Goal: Information Seeking & Learning: Get advice/opinions

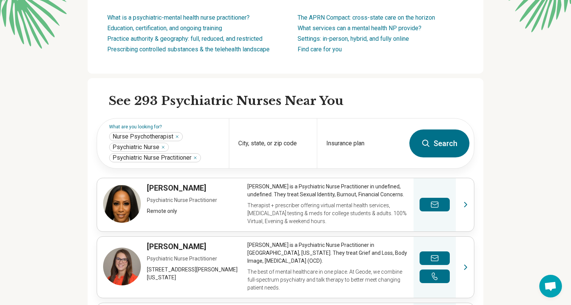
scroll to position [146, 0]
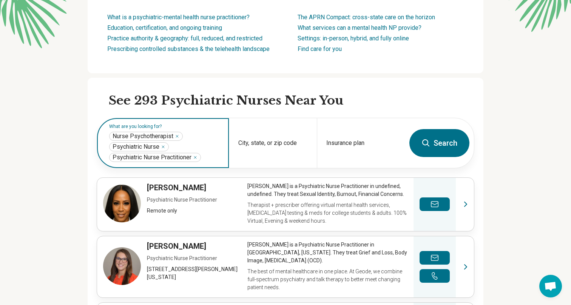
click at [163, 146] on icon "Remove" at bounding box center [163, 147] width 5 height 5
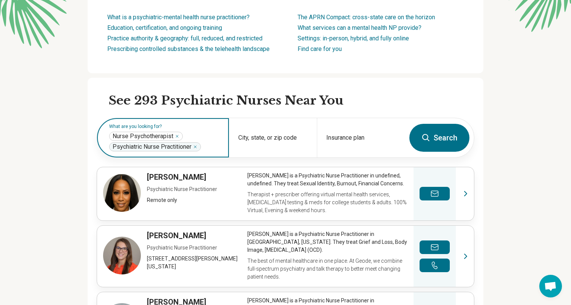
click at [196, 146] on icon "Remove" at bounding box center [195, 147] width 5 height 5
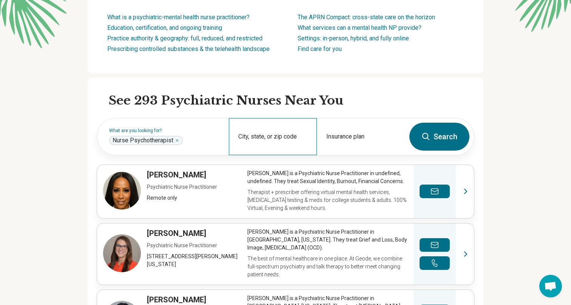
click at [294, 137] on div "City, state, or zip code" at bounding box center [273, 136] width 88 height 37
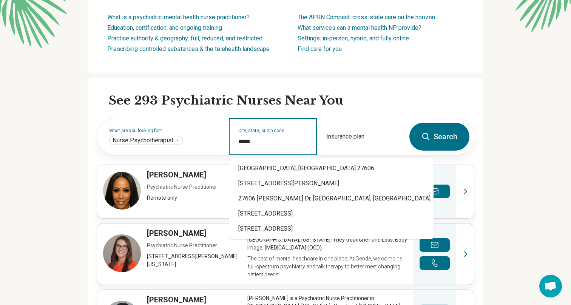
type input "*****"
click at [441, 127] on button "Search" at bounding box center [439, 137] width 60 height 28
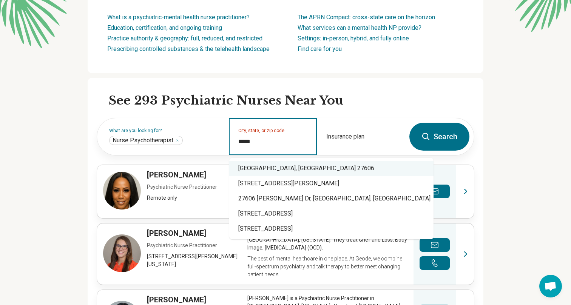
click at [274, 173] on div "Raleigh, NC 27606" at bounding box center [331, 168] width 204 height 15
type input "**********"
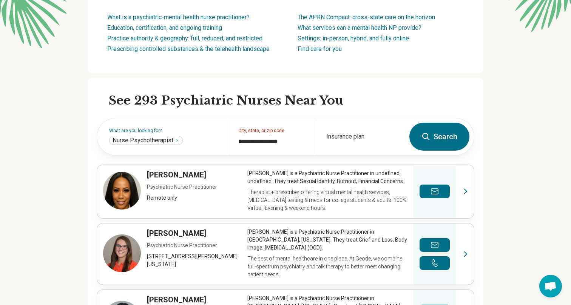
click at [446, 135] on button "Search" at bounding box center [439, 137] width 60 height 28
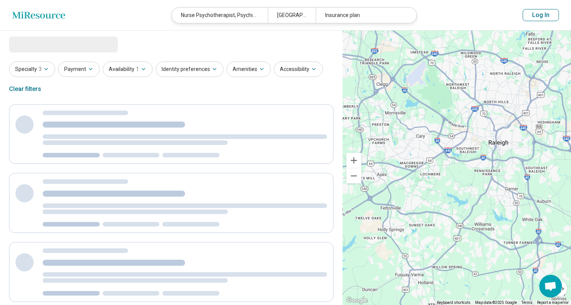
select select "***"
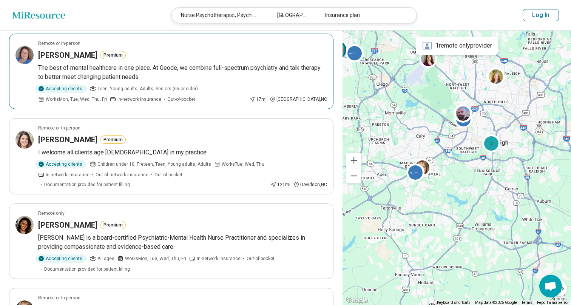
scroll to position [69, 0]
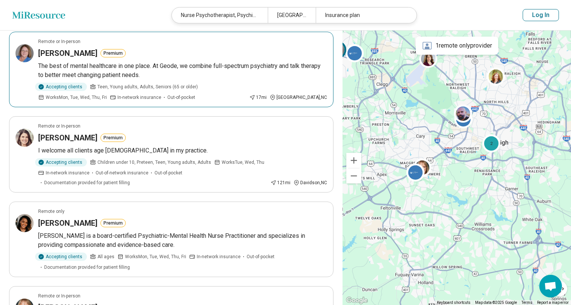
click at [154, 70] on p "The best of mental healthcare in one place. At Geode, we combine full-spectrum …" at bounding box center [182, 71] width 289 height 18
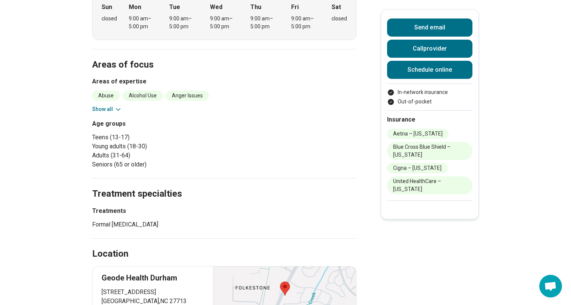
scroll to position [303, 0]
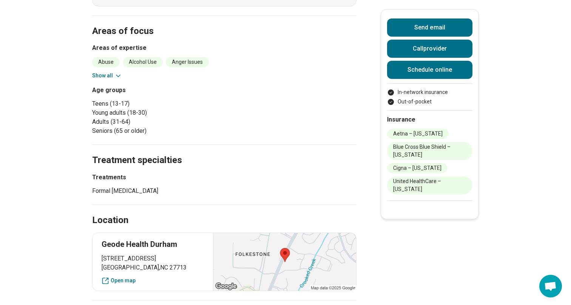
click at [107, 72] on button "Show all" at bounding box center [107, 76] width 30 height 8
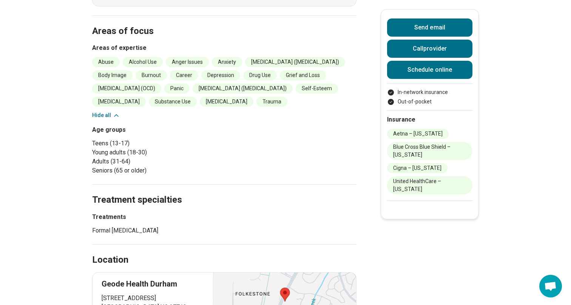
click at [132, 73] on li "Body Image" at bounding box center [112, 75] width 40 height 10
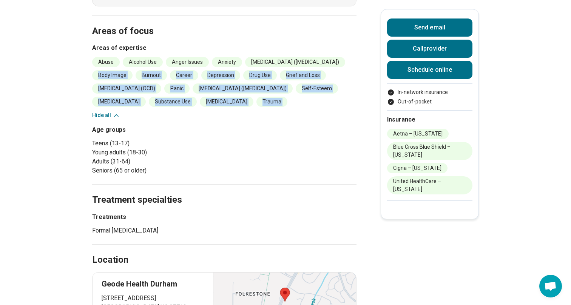
drag, startPoint x: 227, startPoint y: 73, endPoint x: 158, endPoint y: 115, distance: 81.0
click at [158, 107] on ul "Abuse Alcohol Use Anger Issues Anxiety Attention Deficit Hyperactivity Disorder…" at bounding box center [224, 82] width 264 height 50
click at [256, 107] on li "Trauma" at bounding box center [271, 102] width 31 height 10
drag, startPoint x: 176, startPoint y: 116, endPoint x: 151, endPoint y: 52, distance: 67.5
click at [151, 52] on div "Areas of expertise Abuse Alcohol Use Anger Issues Anxiety Attention Deficit Hyp…" at bounding box center [224, 81] width 264 height 76
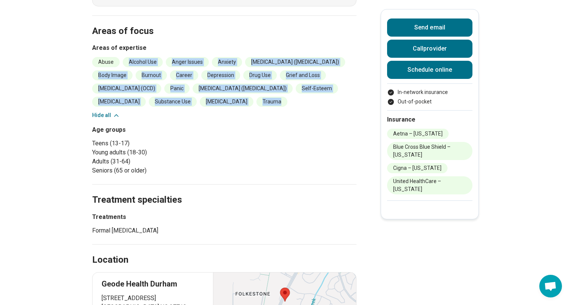
click at [151, 52] on div "Areas of expertise Abuse Alcohol Use Anger Issues Anxiety Attention Deficit Hyp…" at bounding box center [224, 81] width 264 height 76
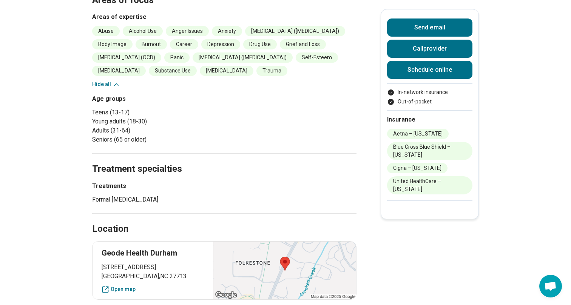
scroll to position [334, 0]
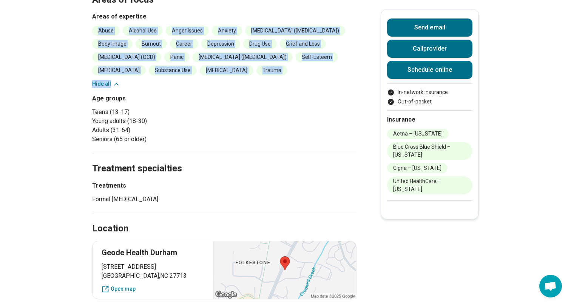
drag, startPoint x: 170, startPoint y: 89, endPoint x: 99, endPoint y: 32, distance: 91.6
click at [99, 31] on div "Abuse Alcohol Use Anger Issues Anxiety Attention Deficit Hyperactivity Disorder…" at bounding box center [224, 57] width 264 height 62
click at [99, 32] on li "Abuse" at bounding box center [106, 31] width 28 height 10
drag, startPoint x: 99, startPoint y: 32, endPoint x: 165, endPoint y: 85, distance: 85.7
click at [165, 75] on ul "Abuse Alcohol Use Anger Issues Anxiety Attention Deficit Hyperactivity Disorder…" at bounding box center [224, 51] width 264 height 50
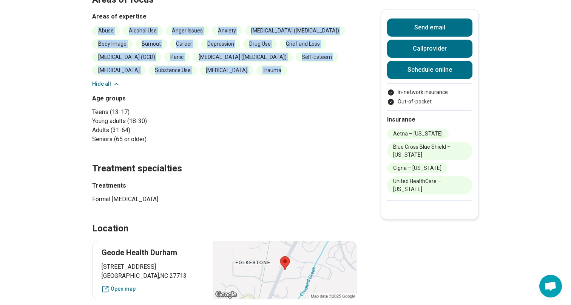
click at [256, 75] on li "Trauma" at bounding box center [271, 70] width 31 height 10
drag, startPoint x: 165, startPoint y: 85, endPoint x: 102, endPoint y: 29, distance: 85.0
click at [102, 29] on ul "Abuse Alcohol Use Anger Issues Anxiety Attention Deficit Hyperactivity Disorder…" at bounding box center [224, 51] width 264 height 50
click at [102, 29] on li "Abuse" at bounding box center [106, 31] width 28 height 10
drag, startPoint x: 102, startPoint y: 29, endPoint x: 161, endPoint y: 83, distance: 80.1
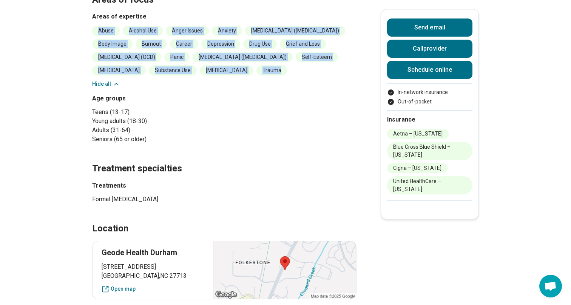
click at [161, 75] on ul "Abuse Alcohol Use Anger Issues Anxiety Attention Deficit Hyperactivity Disorder…" at bounding box center [224, 51] width 264 height 50
click at [256, 75] on li "Trauma" at bounding box center [271, 70] width 31 height 10
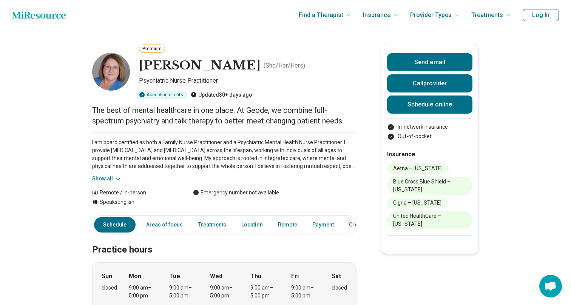
scroll to position [0, 0]
click at [105, 176] on button "Show all" at bounding box center [107, 179] width 30 height 8
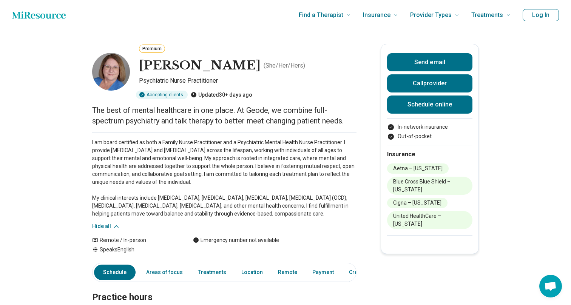
click at [105, 194] on p "I am board certified as both a Family Nurse Practitioner and a Psychiatric Ment…" at bounding box center [224, 178] width 264 height 79
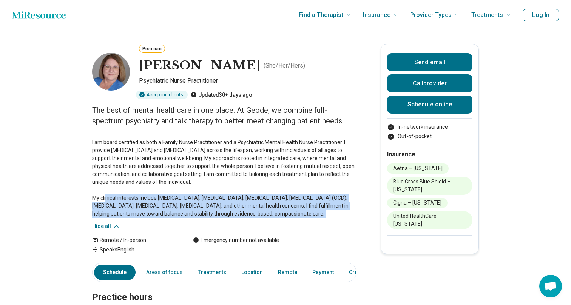
click at [105, 194] on p "I am board certified as both a Family Nurse Practitioner and a Psychiatric Ment…" at bounding box center [224, 178] width 264 height 79
click at [106, 194] on p "I am board certified as both a Family Nurse Practitioner and a Psychiatric Ment…" at bounding box center [224, 178] width 264 height 79
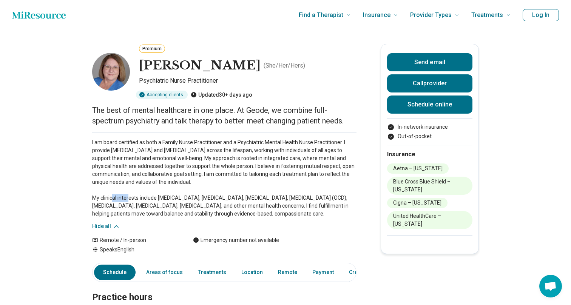
click at [106, 194] on p "I am board certified as both a Family Nurse Practitioner and a Psychiatric Ment…" at bounding box center [224, 178] width 264 height 79
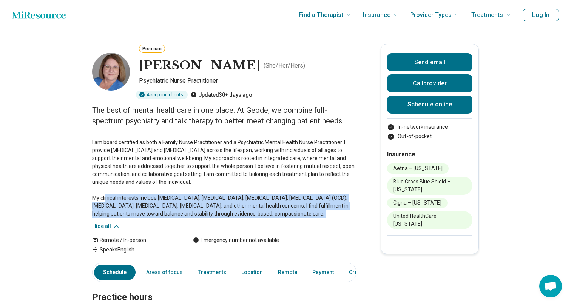
click at [106, 194] on p "I am board certified as both a Family Nurse Practitioner and a Psychiatric Ment…" at bounding box center [224, 178] width 264 height 79
click at [183, 178] on p "I am board certified as both a Family Nurse Practitioner and a Psychiatric Ment…" at bounding box center [224, 178] width 264 height 79
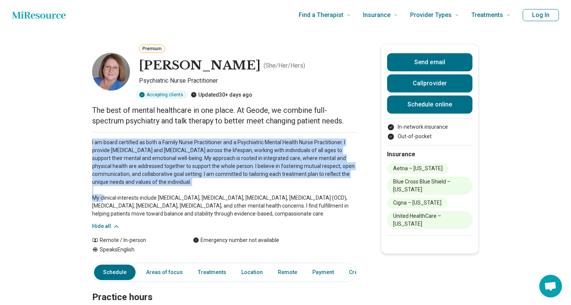
drag, startPoint x: 202, startPoint y: 180, endPoint x: 216, endPoint y: 137, distance: 45.2
click at [216, 137] on div "I am board certified as both a Family Nurse Practitioner and a Psychiatric Ment…" at bounding box center [224, 181] width 264 height 98
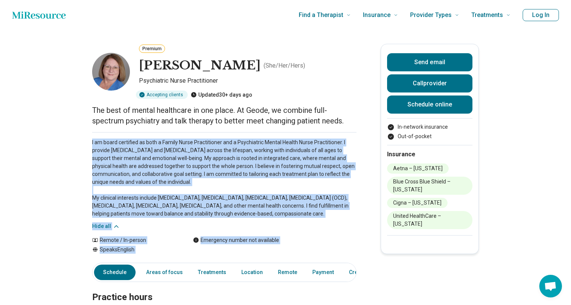
drag, startPoint x: 216, startPoint y: 137, endPoint x: 225, endPoint y: 245, distance: 107.9
click at [223, 245] on div "Remote / In-person Speaks English Emergency number not available" at bounding box center [224, 244] width 264 height 17
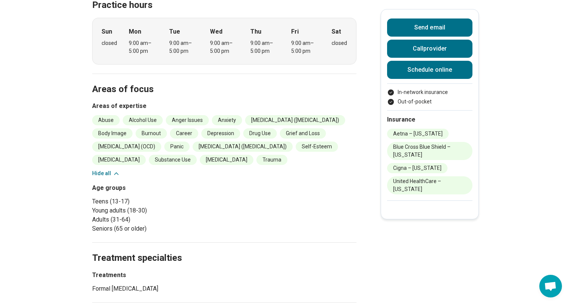
scroll to position [360, 0]
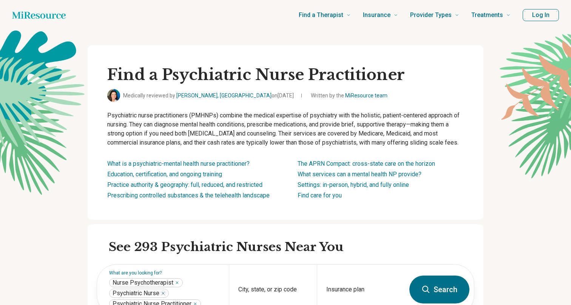
scroll to position [146, 0]
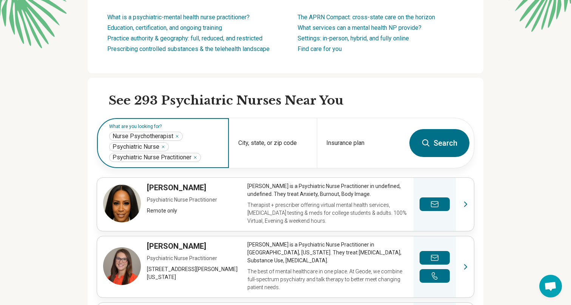
click at [177, 135] on icon "Remove" at bounding box center [177, 136] width 5 height 5
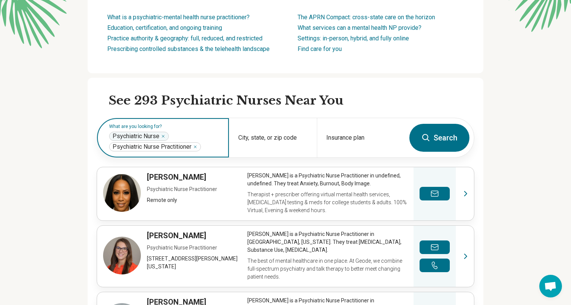
click at [164, 136] on icon "Remove" at bounding box center [163, 136] width 5 height 5
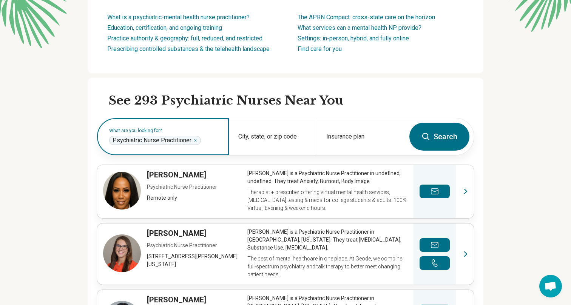
click at [196, 140] on icon "Remove" at bounding box center [195, 140] width 5 height 5
click at [188, 133] on label "What are you looking for?" at bounding box center [164, 130] width 111 height 5
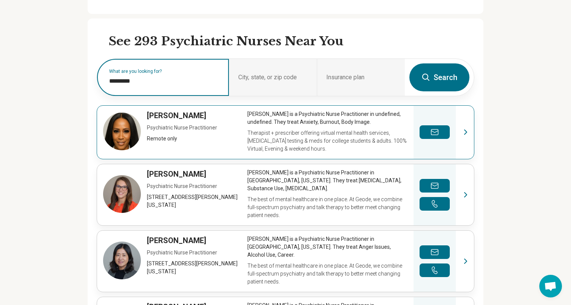
scroll to position [207, 0]
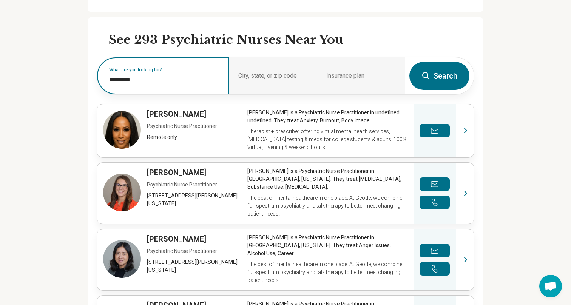
type input "*********"
click at [135, 84] on div "What are you looking for? *********" at bounding box center [163, 75] width 132 height 37
click at [134, 74] on div "What are you looking for? *********" at bounding box center [163, 75] width 132 height 37
click at [134, 79] on input "*********" at bounding box center [164, 79] width 111 height 9
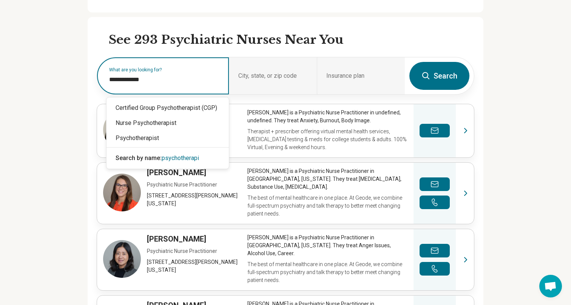
type input "**********"
click at [142, 137] on div "Psychotherapist" at bounding box center [167, 138] width 122 height 15
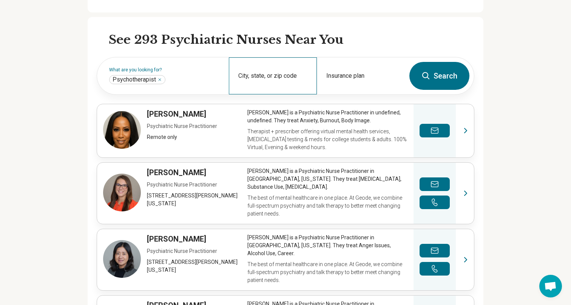
click at [257, 75] on div "City, state, or zip code" at bounding box center [273, 75] width 88 height 37
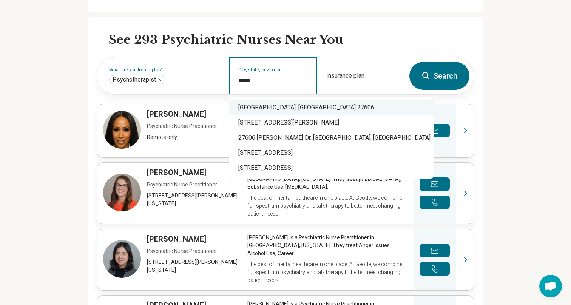
click at [287, 109] on div "Raleigh, NC 27606" at bounding box center [331, 107] width 204 height 15
type input "**********"
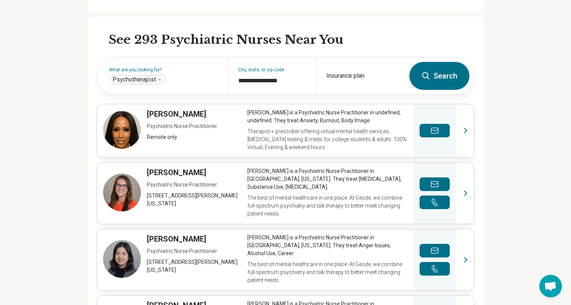
click at [426, 76] on icon at bounding box center [425, 75] width 9 height 9
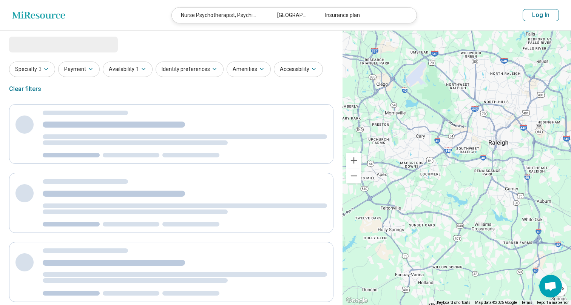
select select "***"
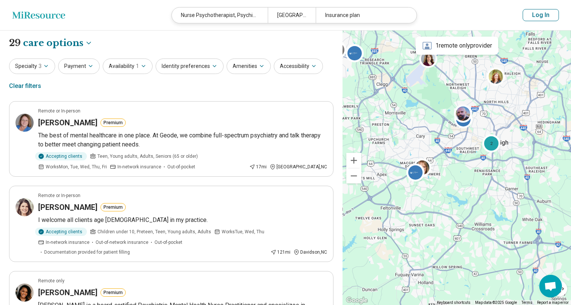
click at [82, 43] on div at bounding box center [285, 152] width 571 height 305
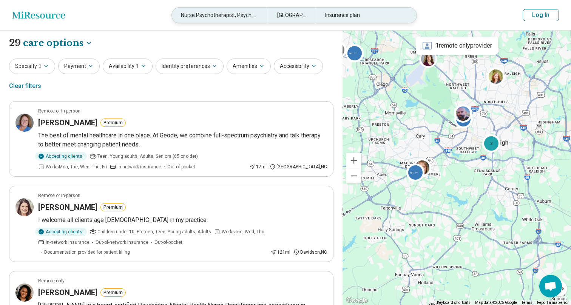
click at [227, 15] on div "Nurse Psychotherapist, Psychiatric Nurse, Psychiatric Nurse Practitioner" at bounding box center [220, 15] width 96 height 15
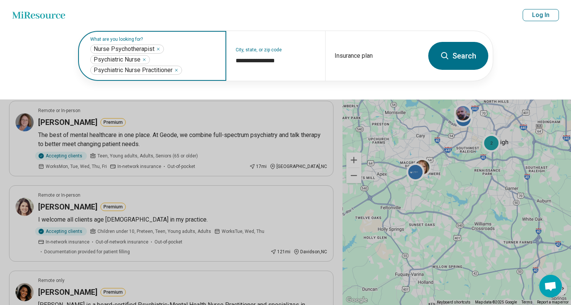
click at [159, 49] on icon "Remove" at bounding box center [158, 49] width 2 height 2
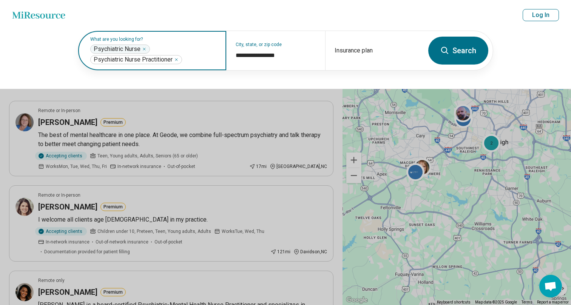
click at [145, 49] on icon "Remove" at bounding box center [144, 49] width 5 height 5
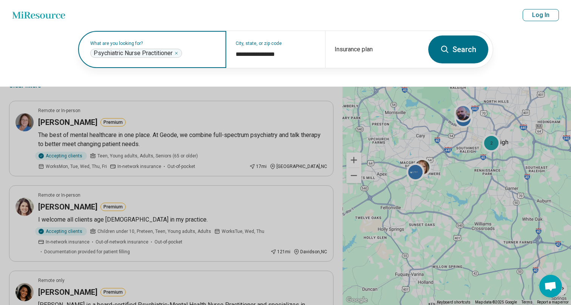
click at [176, 55] on icon "Remove" at bounding box center [176, 53] width 5 height 5
click at [175, 55] on input "text" at bounding box center [153, 53] width 127 height 9
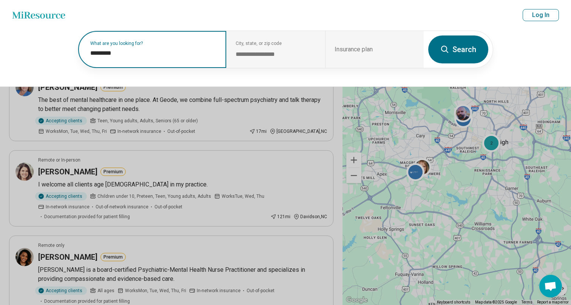
scroll to position [35, 0]
click at [116, 55] on input "*********" at bounding box center [153, 53] width 127 height 9
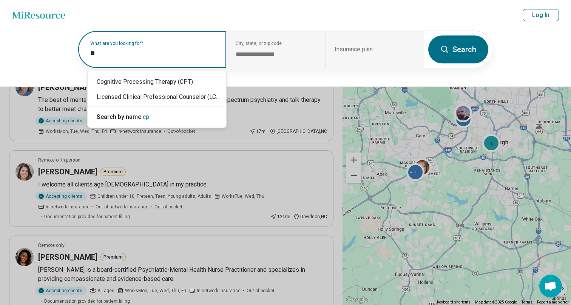
type input "***"
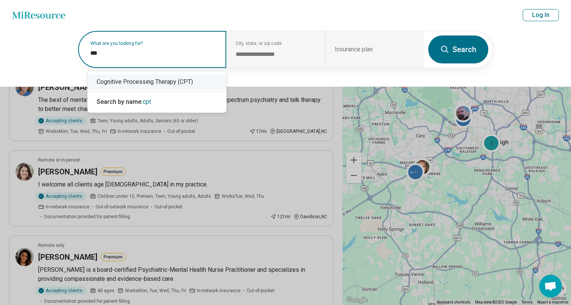
click at [128, 81] on div "Cognitive Processing Therapy (CPT)" at bounding box center [157, 81] width 139 height 15
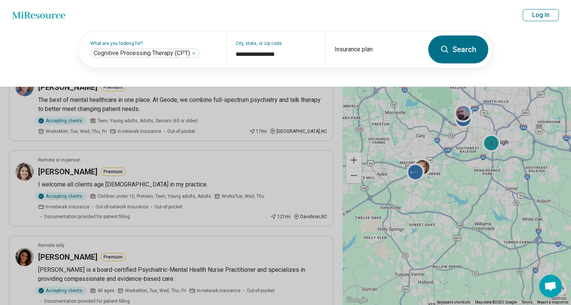
click at [447, 44] on button "Search" at bounding box center [458, 49] width 60 height 28
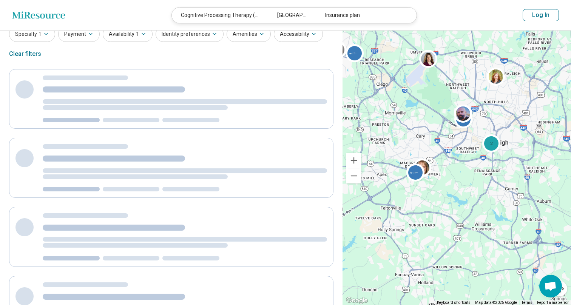
scroll to position [0, 0]
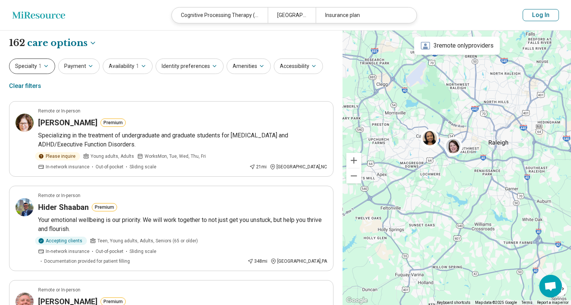
click at [49, 66] on button "Specialty 1" at bounding box center [32, 66] width 46 height 15
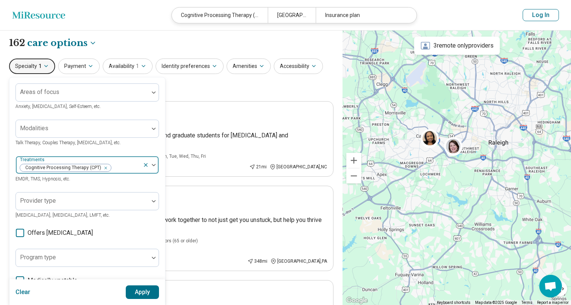
click at [107, 168] on div "Remove [object Object]" at bounding box center [104, 167] width 9 height 9
click at [151, 165] on div at bounding box center [154, 165] width 10 height 2
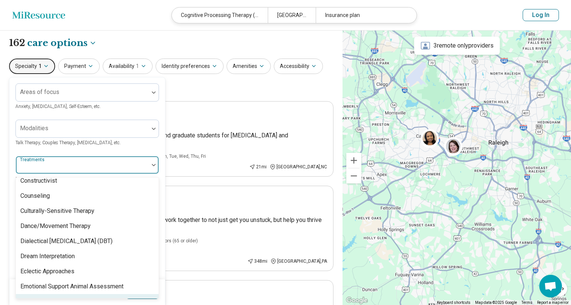
scroll to position [436, 0]
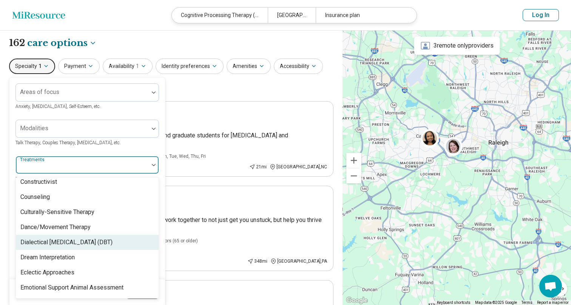
click at [95, 240] on div "Dialectical [MEDICAL_DATA] (DBT)" at bounding box center [66, 242] width 92 height 9
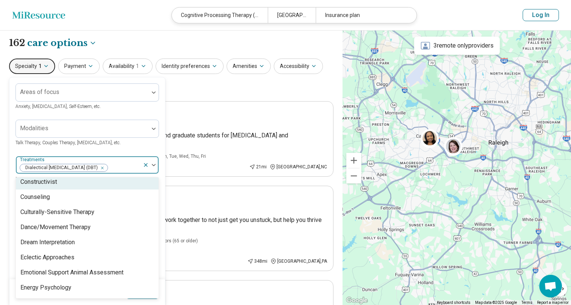
click at [104, 168] on div "Remove [object Object]" at bounding box center [100, 167] width 9 height 9
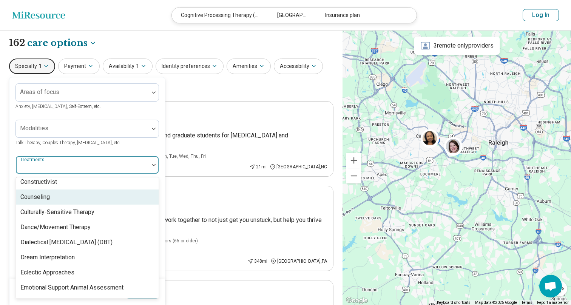
click at [99, 194] on div "Counseling" at bounding box center [87, 196] width 143 height 15
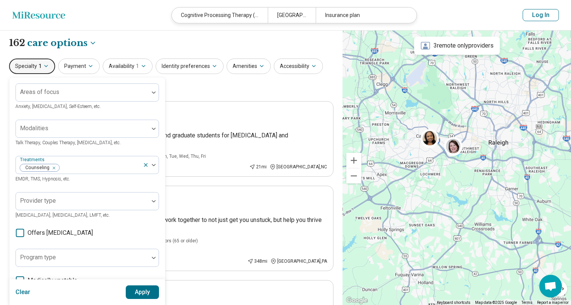
click at [145, 148] on div "Areas of focus Anxiety, Depression, Self-Esteem, etc. Modalities Talk Therapy, …" at bounding box center [86, 230] width 143 height 295
click at [131, 139] on div "Modalities Talk Therapy, Couples Therapy, Family Therapy, etc." at bounding box center [86, 133] width 143 height 27
click at [131, 129] on div at bounding box center [82, 131] width 127 height 11
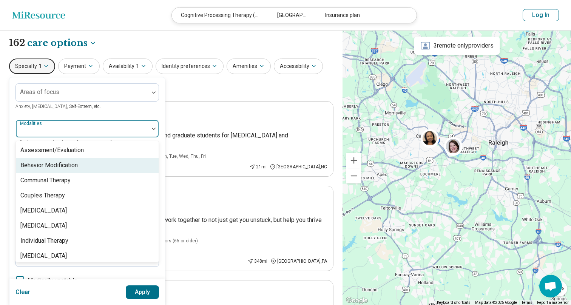
scroll to position [0, 0]
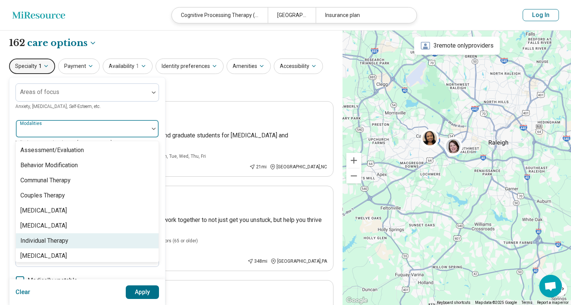
click at [100, 236] on div "Individual Therapy" at bounding box center [87, 240] width 143 height 15
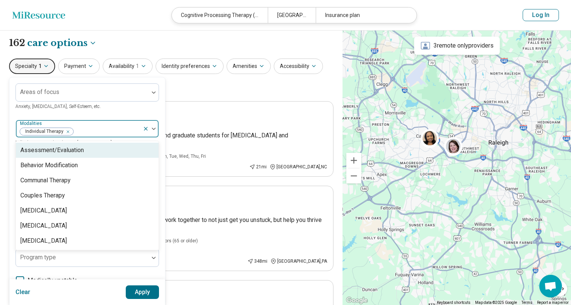
click at [121, 108] on div "Areas of focus Anxiety, Depression, Self-Esteem, etc." at bounding box center [86, 96] width 143 height 27
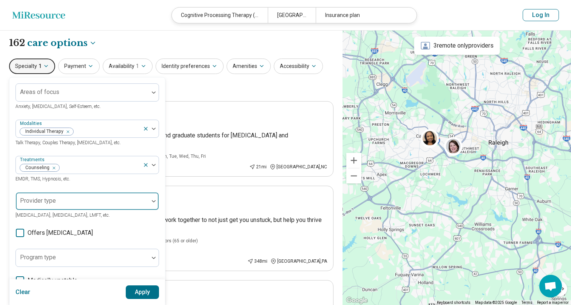
click at [94, 199] on div at bounding box center [82, 204] width 127 height 11
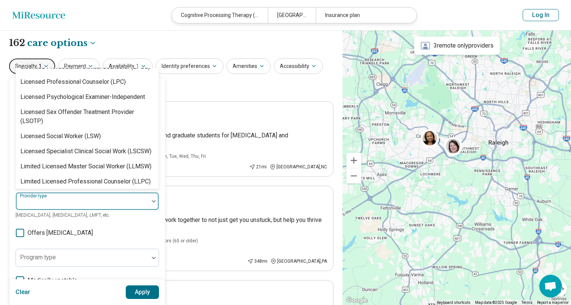
scroll to position [684, 0]
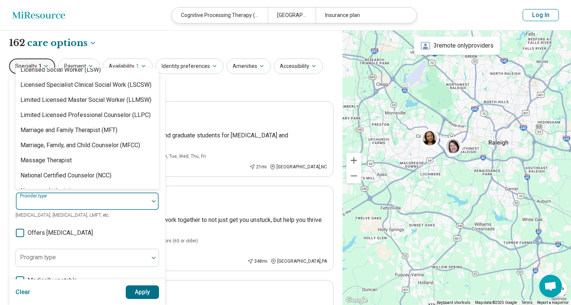
click at [93, 229] on span "Offers medication management" at bounding box center [60, 232] width 65 height 9
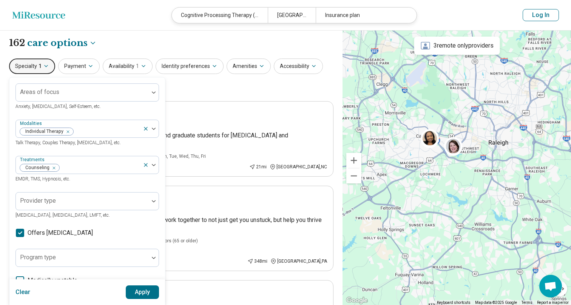
scroll to position [5, 0]
click at [93, 229] on span "Offers medication management" at bounding box center [60, 232] width 65 height 9
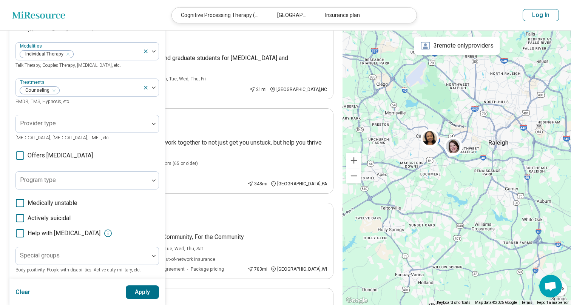
scroll to position [84, 0]
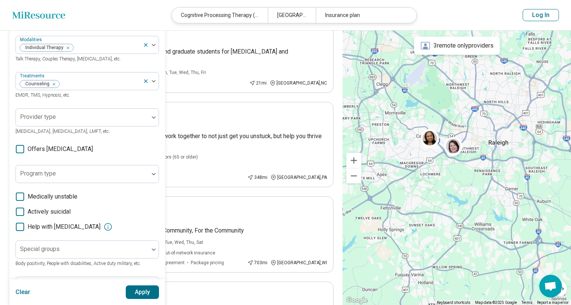
click at [140, 291] on button "Apply" at bounding box center [143, 292] width 34 height 14
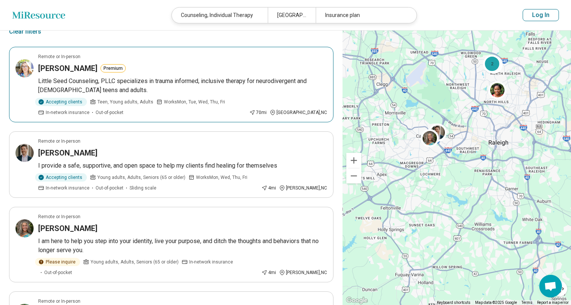
click at [38, 60] on article "Remote or In-person Jena Plummer Premium Little Seed Counseling, PLLC specializ…" at bounding box center [171, 84] width 324 height 75
click at [47, 71] on h3 "[PERSON_NAME]" at bounding box center [67, 68] width 59 height 11
click at [46, 62] on article "Remote or In-person Jena Plummer Premium Little Seed Counseling, PLLC specializ…" at bounding box center [171, 84] width 324 height 75
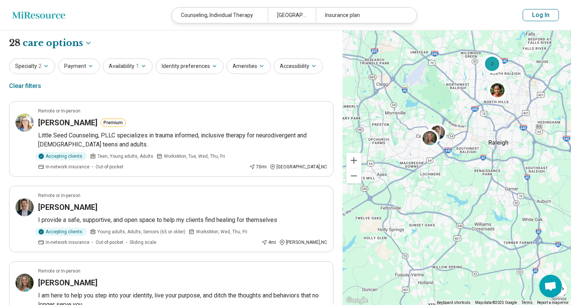
click at [28, 87] on div "Clear filters" at bounding box center [25, 86] width 32 height 18
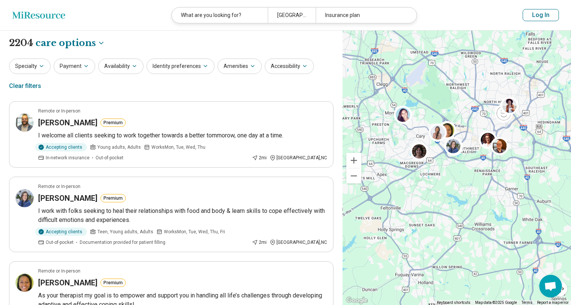
click at [470, 138] on div at bounding box center [456, 168] width 228 height 275
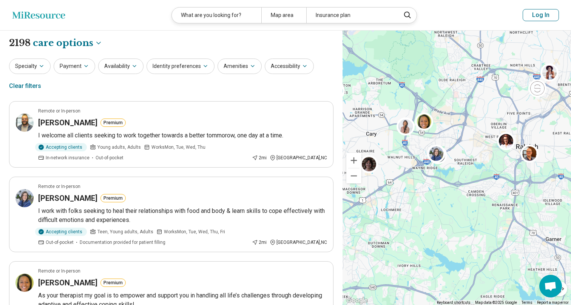
click at [402, 140] on div at bounding box center [456, 168] width 228 height 275
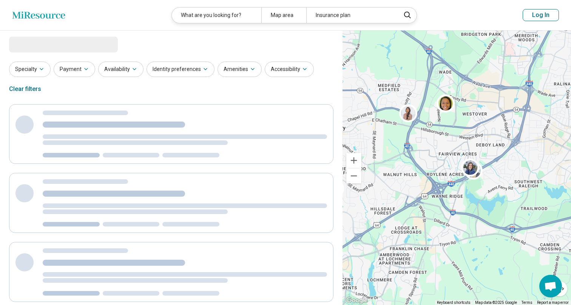
click at [402, 140] on div at bounding box center [456, 168] width 228 height 275
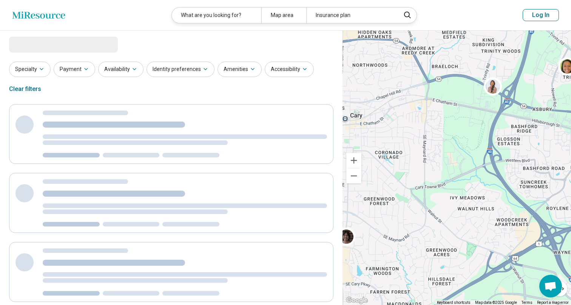
drag, startPoint x: 402, startPoint y: 140, endPoint x: 483, endPoint y: 139, distance: 80.8
click at [483, 139] on div at bounding box center [456, 168] width 228 height 275
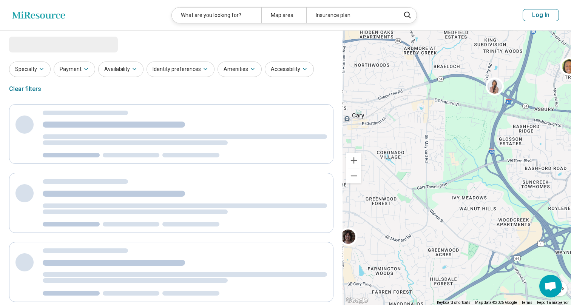
click at [427, 142] on div at bounding box center [456, 168] width 228 height 275
select select "***"
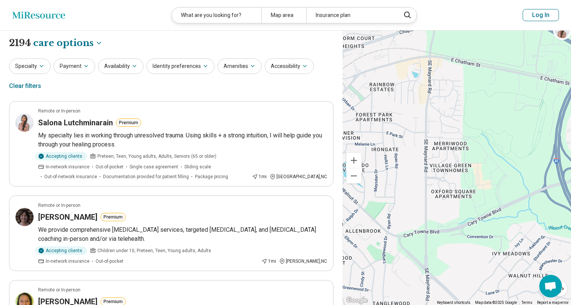
click at [415, 122] on div at bounding box center [456, 168] width 228 height 275
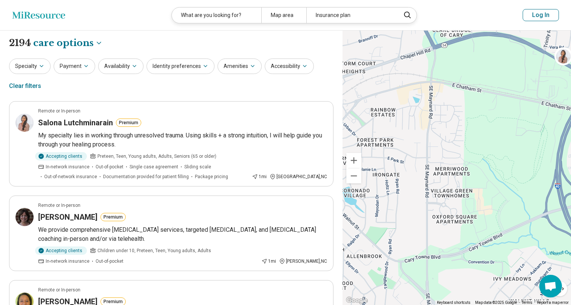
drag, startPoint x: 476, startPoint y: 77, endPoint x: 477, endPoint y: 103, distance: 25.7
click at [477, 103] on div at bounding box center [456, 168] width 228 height 275
click at [275, 67] on button "Accessibility" at bounding box center [289, 66] width 49 height 15
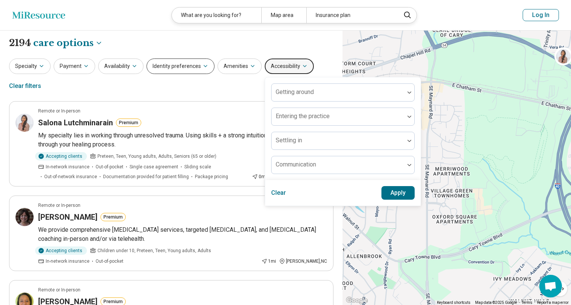
click at [191, 68] on button "Identity preferences" at bounding box center [180, 66] width 68 height 15
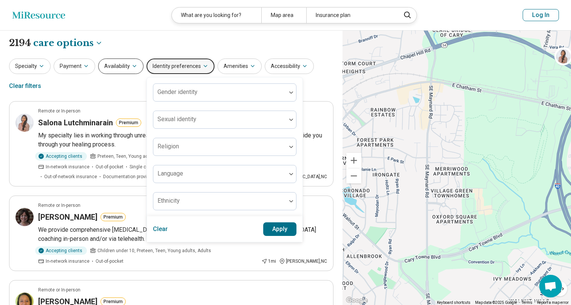
click at [124, 63] on button "Availability" at bounding box center [120, 66] width 45 height 15
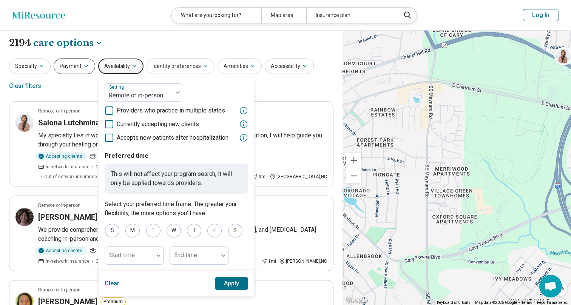
click at [68, 69] on button "Payment" at bounding box center [75, 66] width 42 height 15
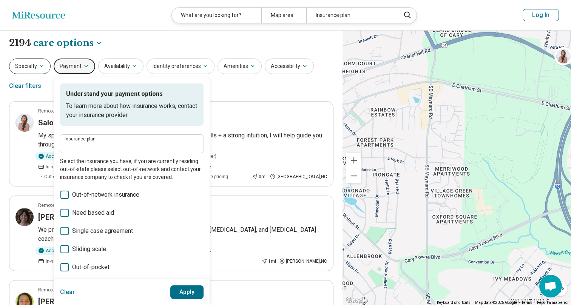
click at [18, 72] on button "Specialty" at bounding box center [30, 66] width 42 height 15
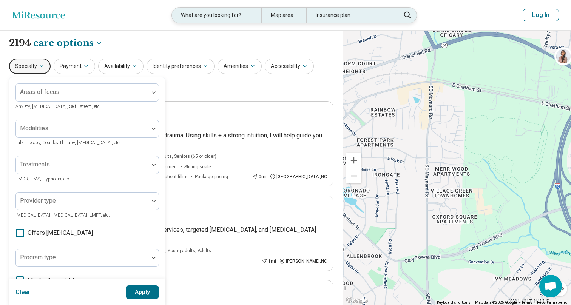
click at [197, 16] on div "What are you looking for?" at bounding box center [216, 15] width 89 height 15
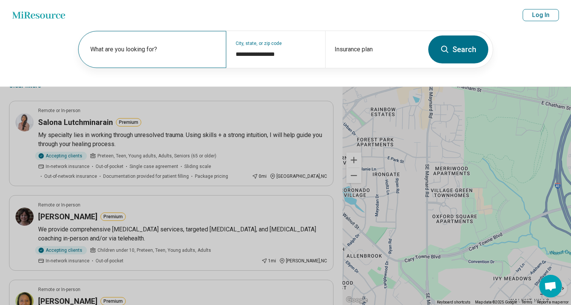
click at [177, 49] on label "What are you looking for?" at bounding box center [153, 49] width 127 height 9
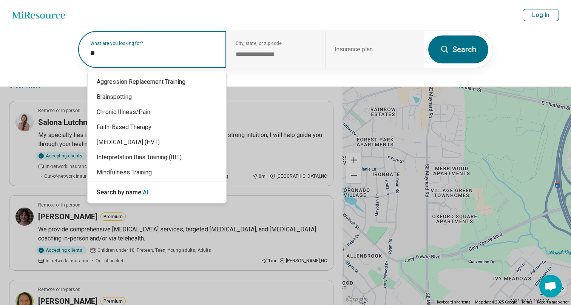
type input "*"
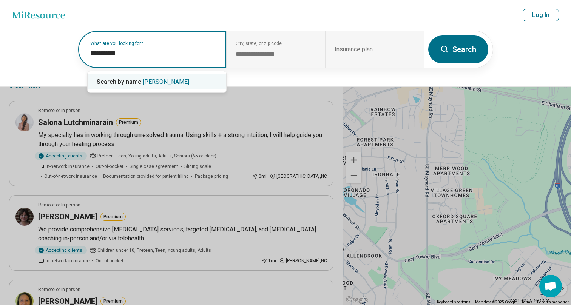
type input "**********"
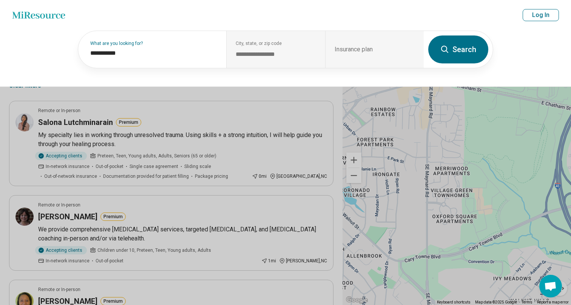
click at [273, 30] on header "Miresource logo What are you looking for? Map area Insurance plan Log In" at bounding box center [285, 15] width 571 height 31
click at [210, 166] on button at bounding box center [285, 152] width 571 height 305
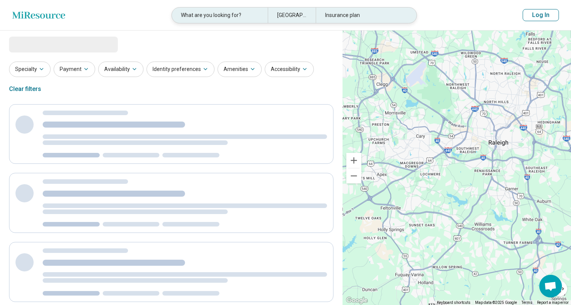
select select "***"
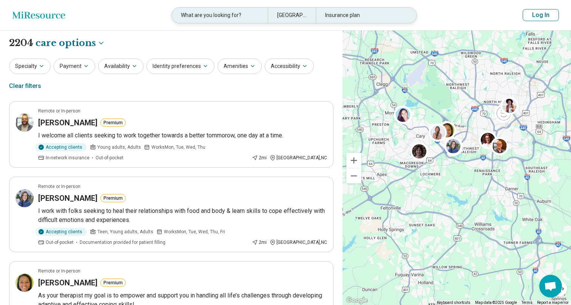
click at [244, 18] on div "What are you looking for?" at bounding box center [220, 15] width 96 height 15
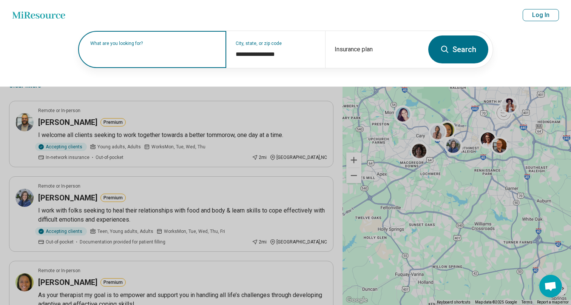
click at [180, 54] on input "text" at bounding box center [153, 53] width 127 height 9
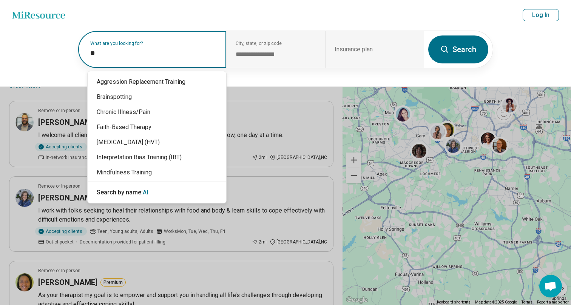
type input "***"
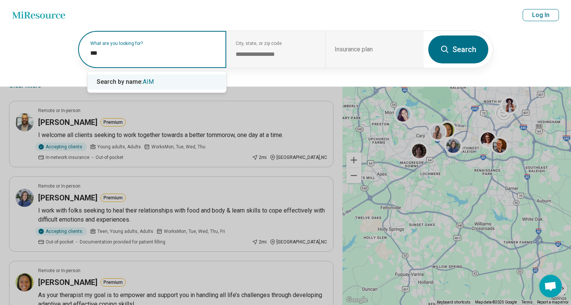
click at [158, 80] on div "Search by name: AIM" at bounding box center [157, 81] width 139 height 15
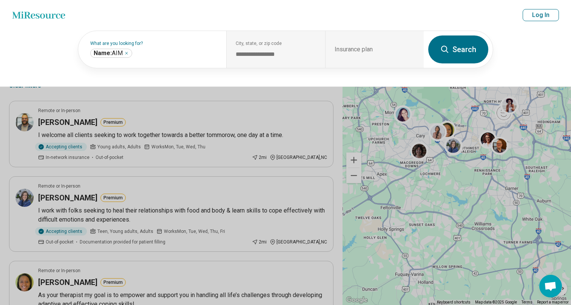
click at [474, 56] on button "Search" at bounding box center [458, 49] width 60 height 28
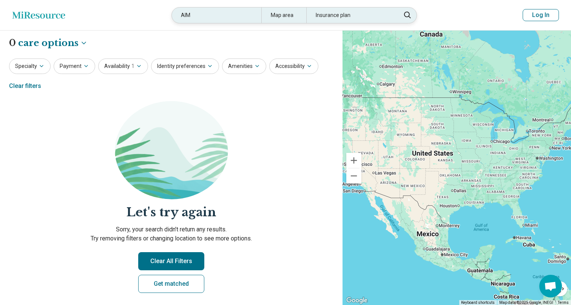
click at [225, 15] on div "AIM" at bounding box center [216, 15] width 89 height 15
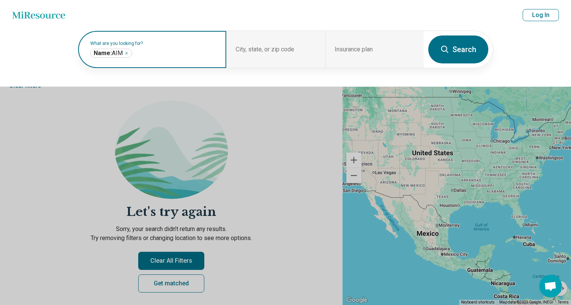
click at [128, 52] on icon "Remove" at bounding box center [126, 53] width 5 height 5
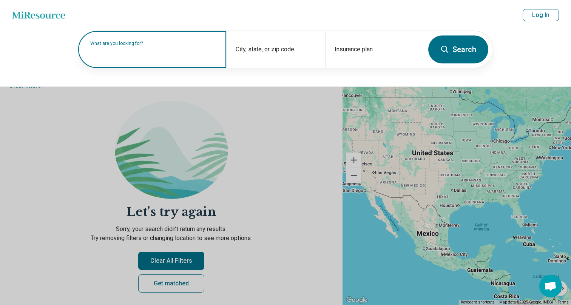
click at [130, 46] on label "What are you looking for?" at bounding box center [153, 43] width 127 height 5
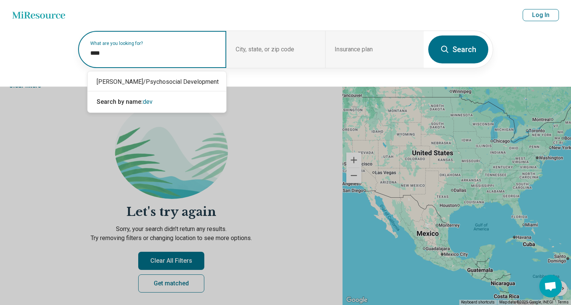
type input "*****"
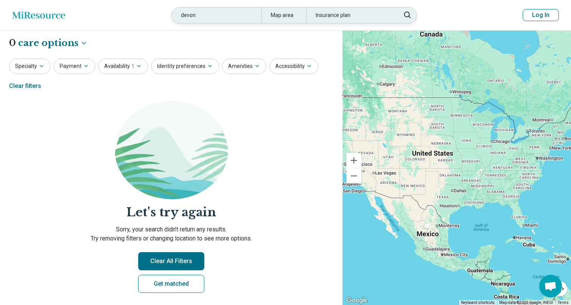
click at [220, 15] on div "devon" at bounding box center [216, 15] width 89 height 15
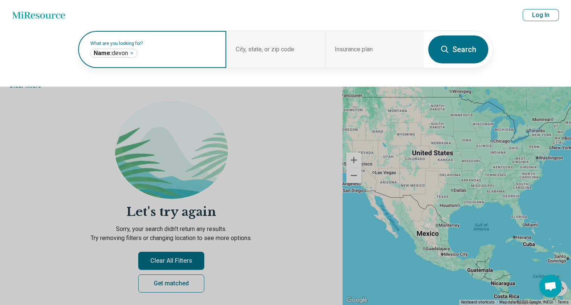
click at [133, 53] on icon "Remove" at bounding box center [132, 53] width 2 height 2
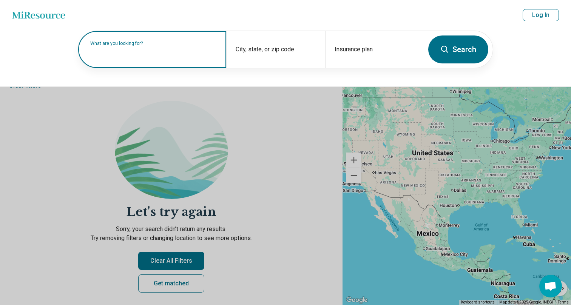
click at [135, 46] on label "What are you looking for?" at bounding box center [153, 43] width 127 height 5
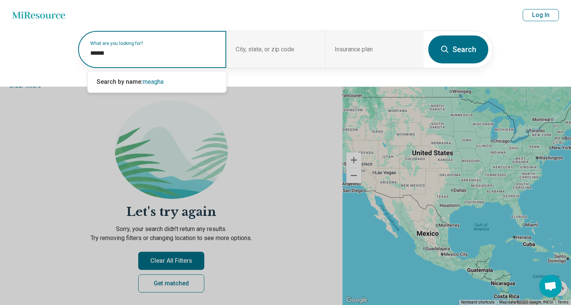
type input "*******"
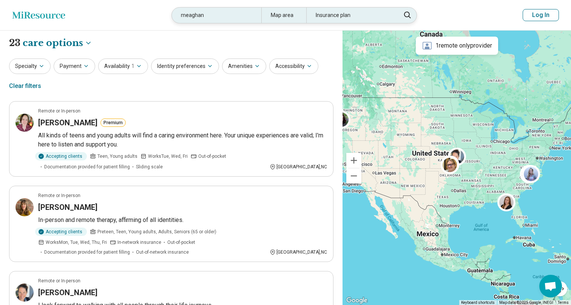
click at [220, 20] on div "meaghan" at bounding box center [216, 15] width 89 height 15
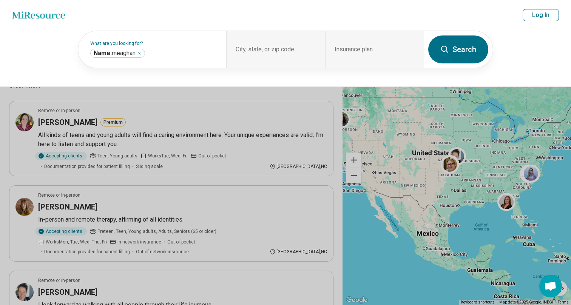
click at [191, 129] on button at bounding box center [285, 152] width 571 height 305
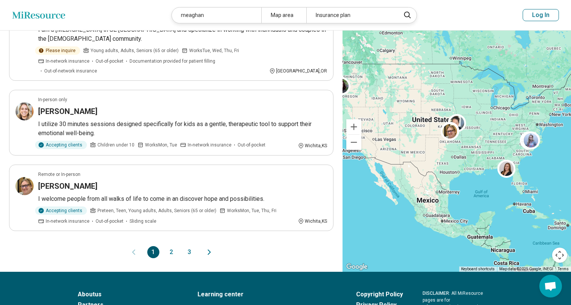
scroll to position [662, 0]
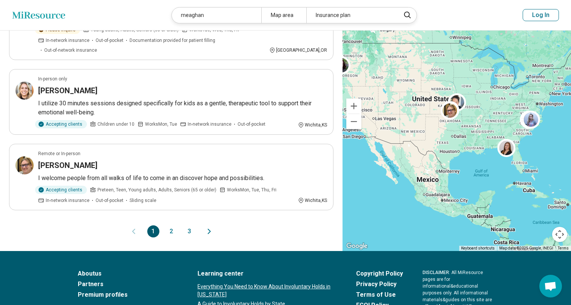
click at [171, 225] on button "2" at bounding box center [171, 231] width 12 height 12
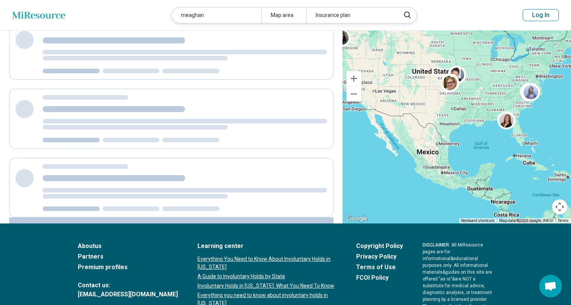
scroll to position [113, 0]
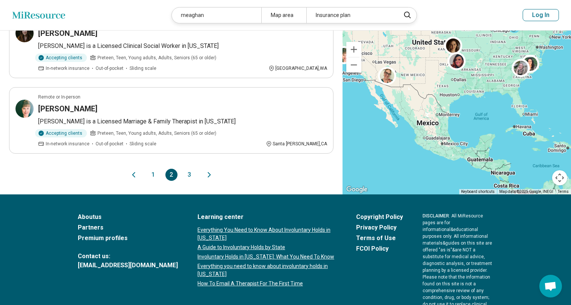
click at [156, 169] on button "1" at bounding box center [153, 175] width 12 height 12
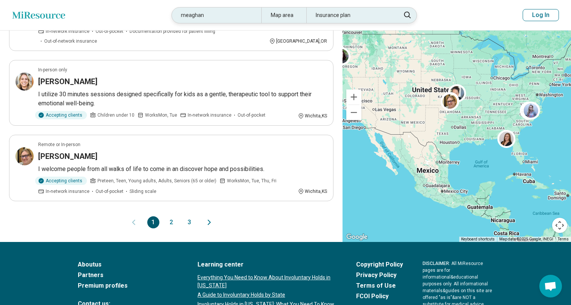
click at [203, 12] on div "meaghan" at bounding box center [216, 15] width 89 height 15
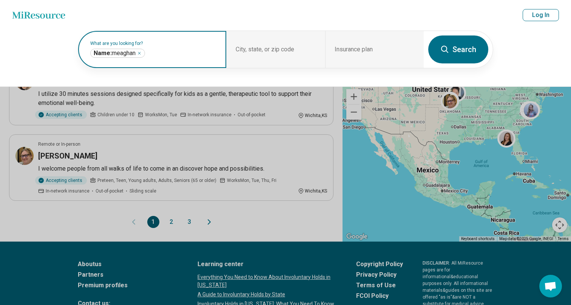
click at [141, 54] on icon "Remove" at bounding box center [139, 53] width 5 height 5
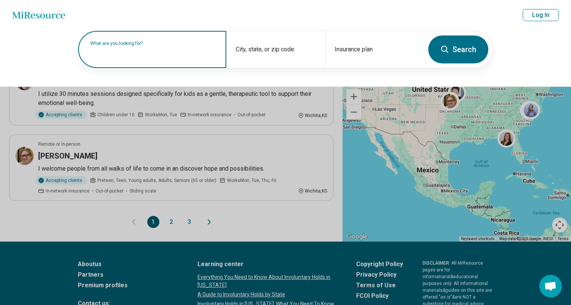
click at [140, 55] on input "text" at bounding box center [153, 53] width 127 height 9
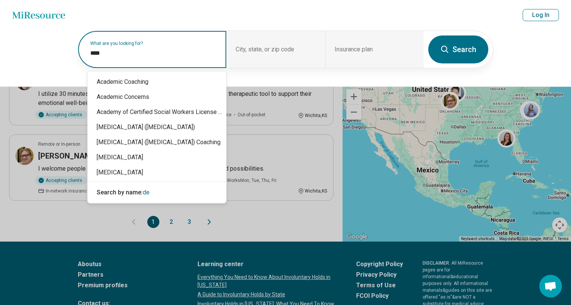
type input "*****"
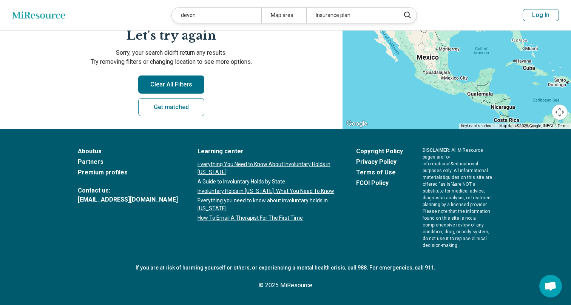
scroll to position [75, 0]
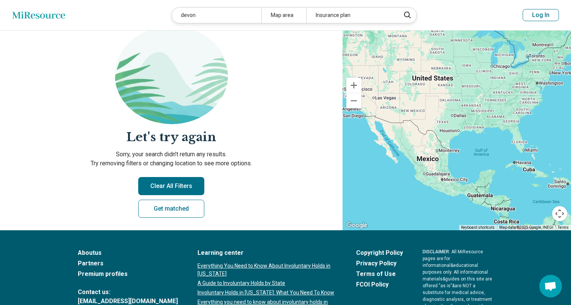
click at [124, 70] on img at bounding box center [171, 75] width 113 height 98
click at [132, 67] on img at bounding box center [171, 75] width 113 height 98
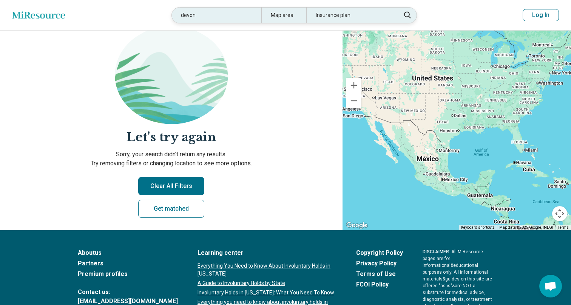
click at [209, 11] on div "devon" at bounding box center [216, 15] width 89 height 15
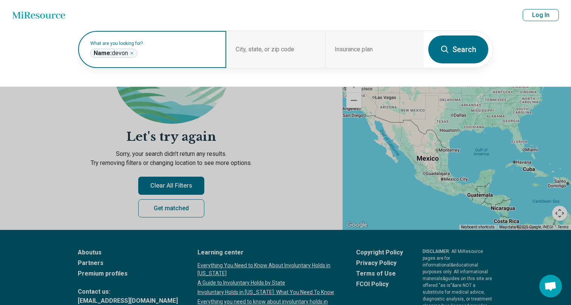
click at [135, 53] on div "Name: devon *****" at bounding box center [113, 53] width 47 height 9
click at [134, 53] on icon "Remove" at bounding box center [131, 53] width 5 height 5
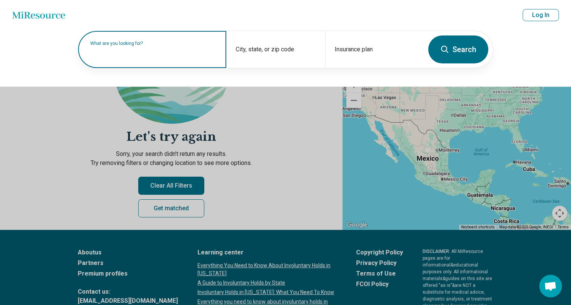
click at [134, 46] on label "What are you looking for?" at bounding box center [153, 43] width 127 height 5
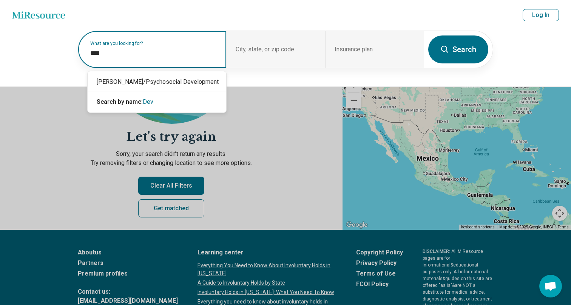
type input "*****"
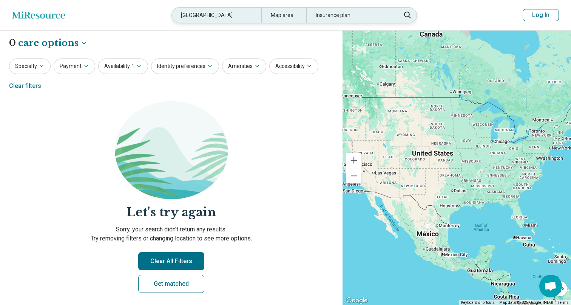
click at [205, 17] on div "Devon" at bounding box center [216, 15] width 89 height 15
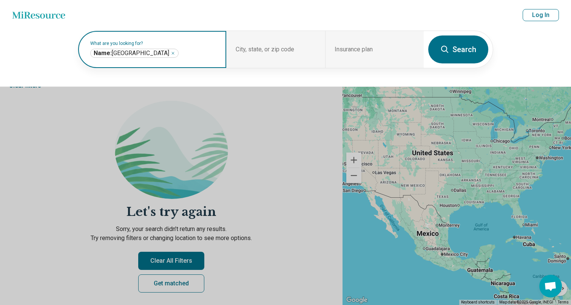
click at [172, 53] on icon "Remove" at bounding box center [173, 53] width 2 height 2
